Goal: Check status: Check status

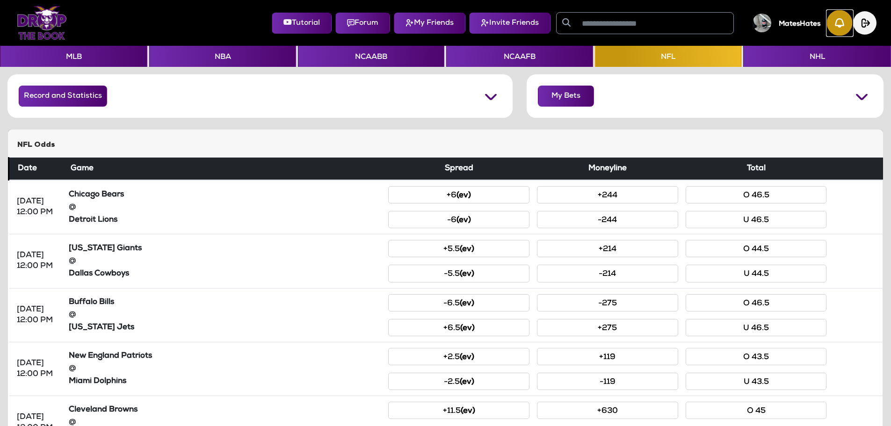
click at [838, 19] on img "button" at bounding box center [840, 23] width 26 height 26
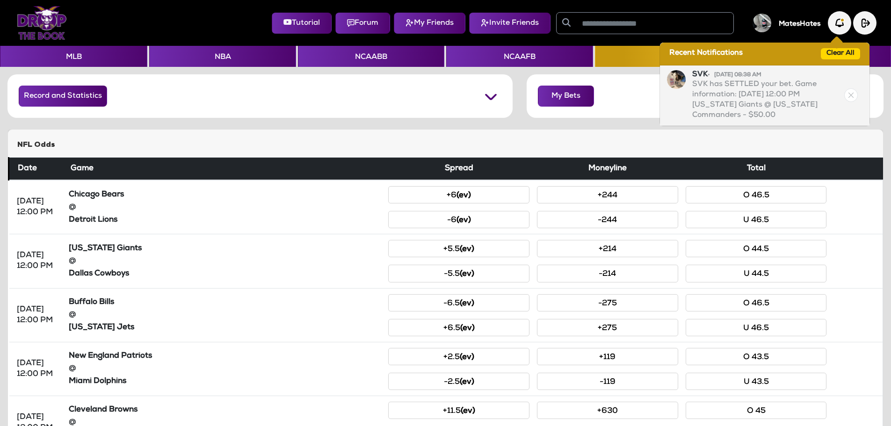
click at [850, 95] on img at bounding box center [851, 95] width 14 height 14
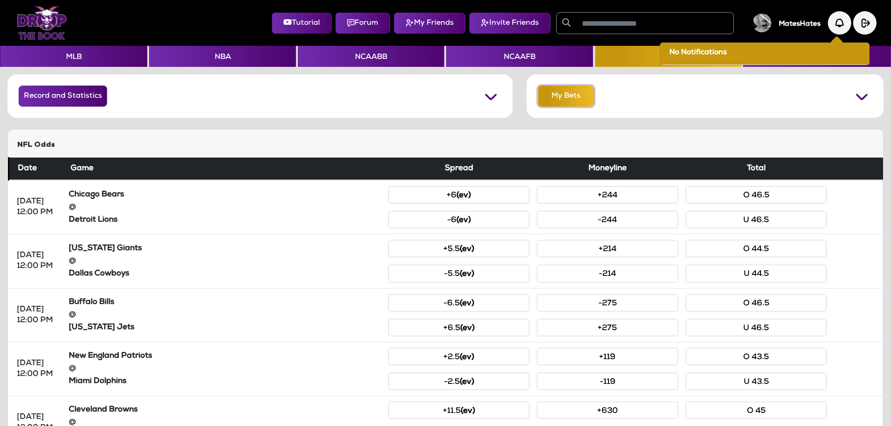
click at [570, 102] on button "My Bets" at bounding box center [566, 96] width 56 height 21
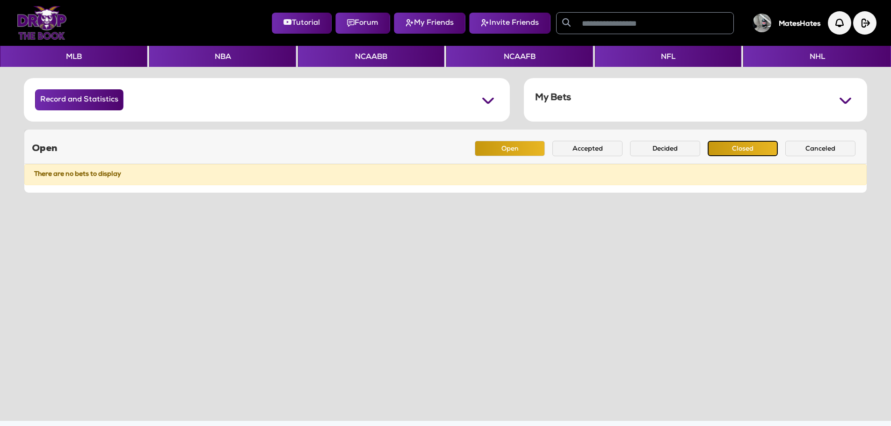
click at [722, 148] on button "Closed" at bounding box center [742, 148] width 70 height 15
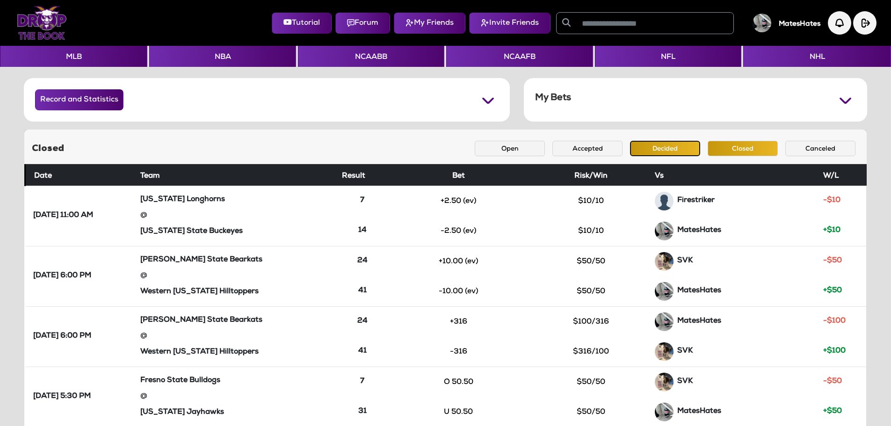
click at [647, 151] on button "Decided" at bounding box center [665, 148] width 70 height 15
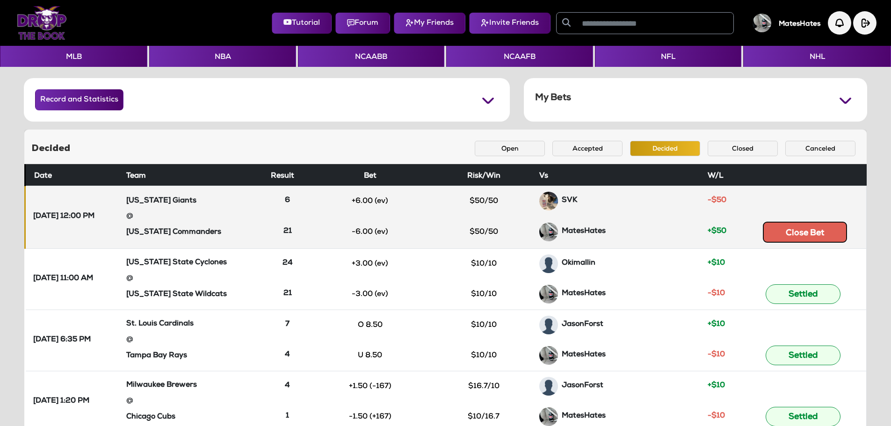
click at [790, 236] on button "Close Bet" at bounding box center [804, 232] width 84 height 21
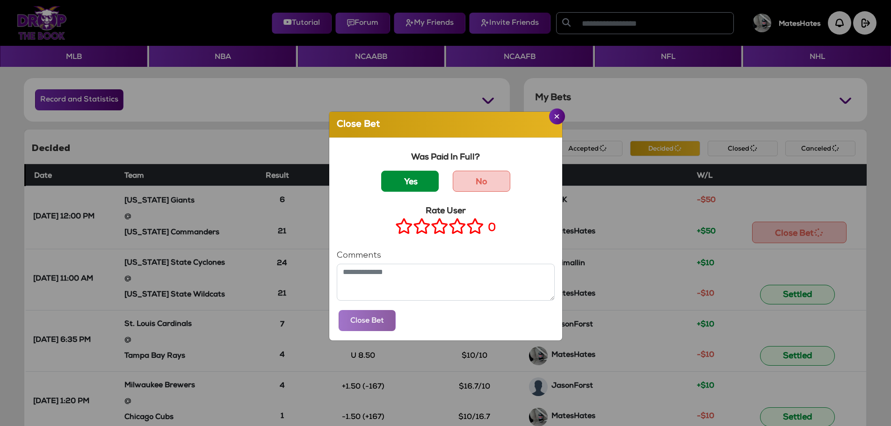
drag, startPoint x: 407, startPoint y: 165, endPoint x: 413, endPoint y: 175, distance: 11.5
click at [407, 166] on div "Was Paid In Full? Yes No" at bounding box center [446, 174] width 218 height 43
click at [416, 182] on label "Yes" at bounding box center [410, 181] width 58 height 21
click at [481, 234] on div "0" at bounding box center [445, 229] width 101 height 12
click at [472, 232] on icon at bounding box center [475, 226] width 18 height 12
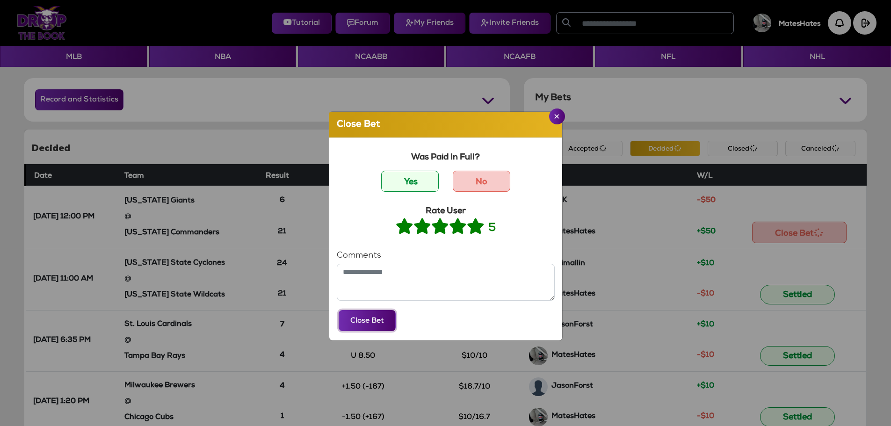
click at [373, 316] on button "Close Bet" at bounding box center [366, 320] width 57 height 21
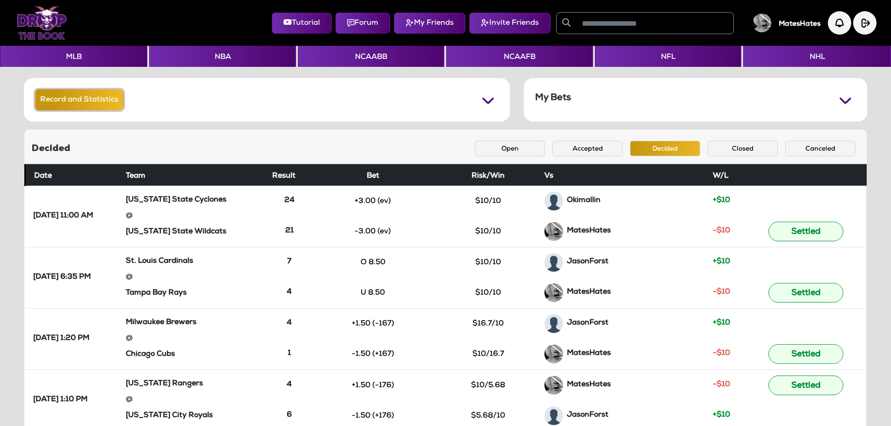
click at [68, 93] on button "Record and Statistics" at bounding box center [79, 99] width 88 height 21
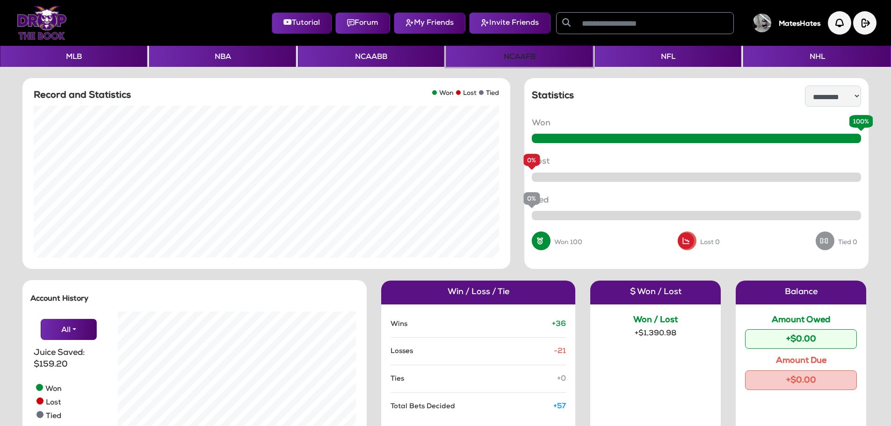
click at [485, 62] on button "NCAAFB" at bounding box center [519, 56] width 146 height 21
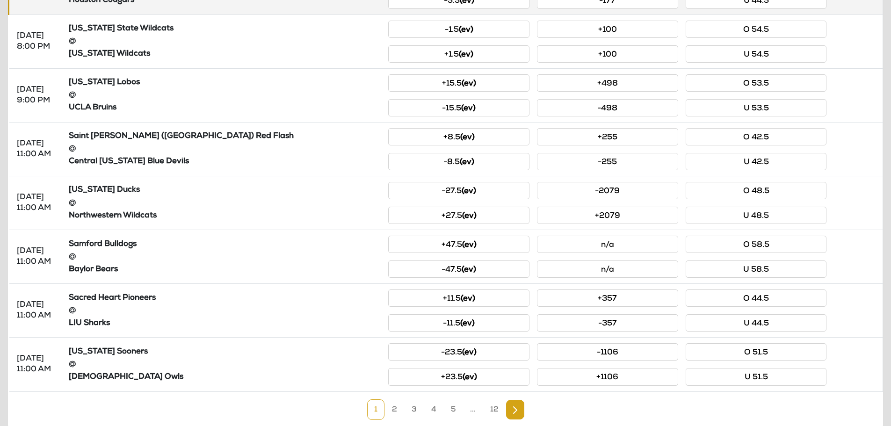
scroll to position [360, 0]
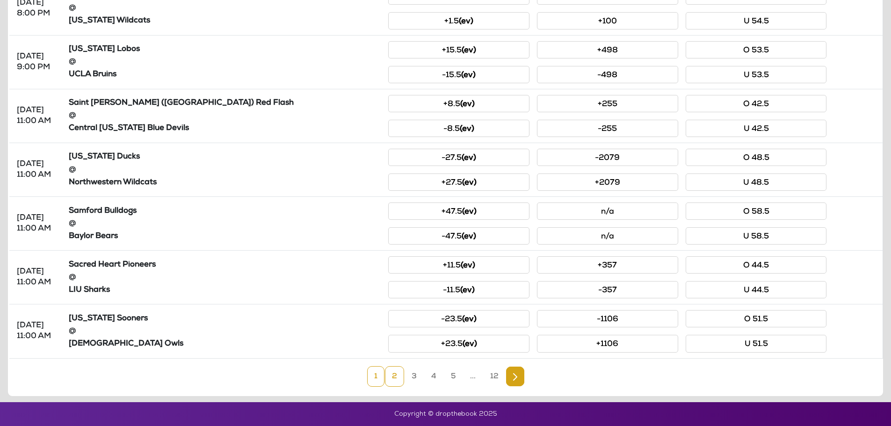
click at [390, 383] on link "2" at bounding box center [394, 376] width 19 height 21
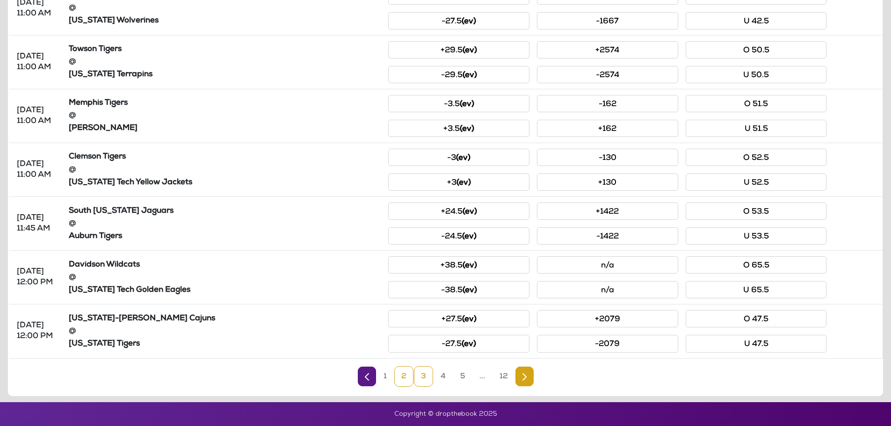
click at [423, 379] on link "3" at bounding box center [423, 376] width 19 height 21
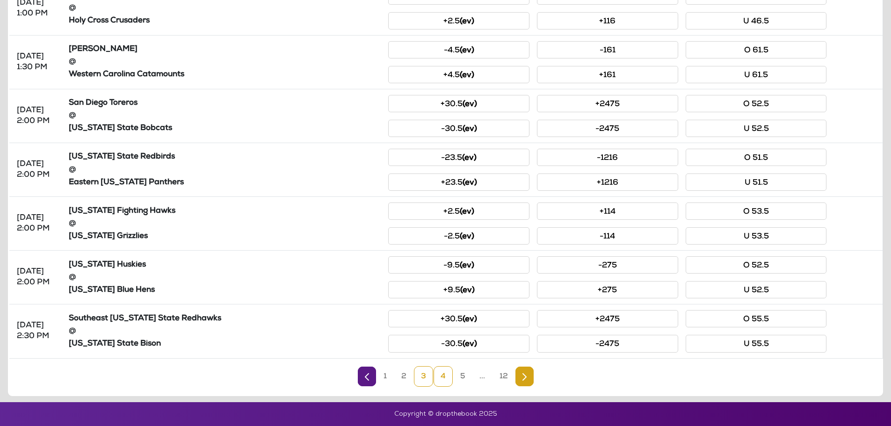
click at [439, 379] on link "4" at bounding box center [442, 376] width 19 height 21
